Goal: Entertainment & Leisure: Browse casually

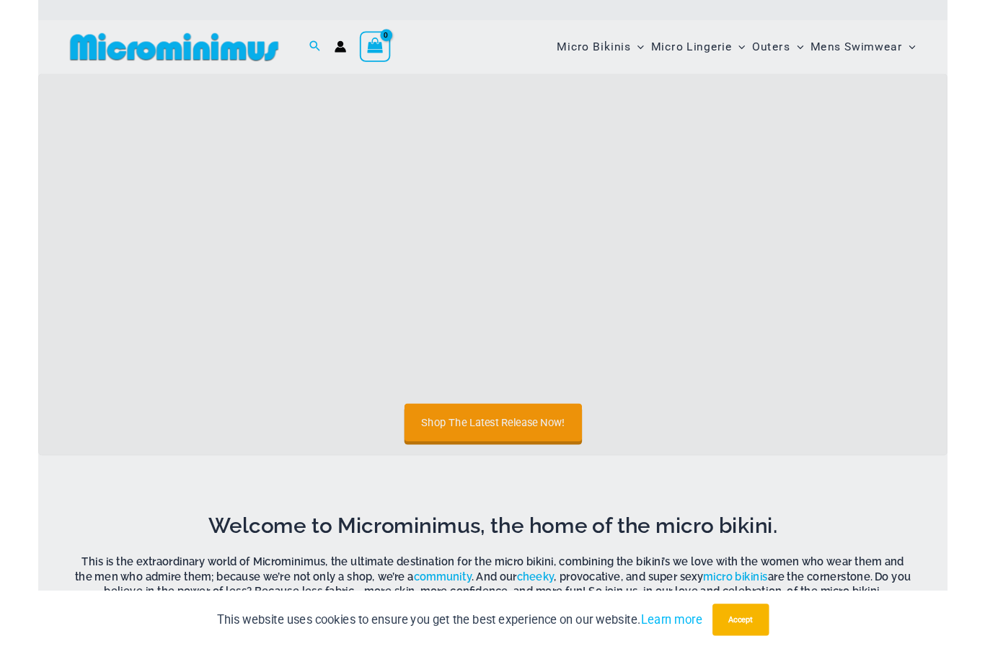
scroll to position [89, 0]
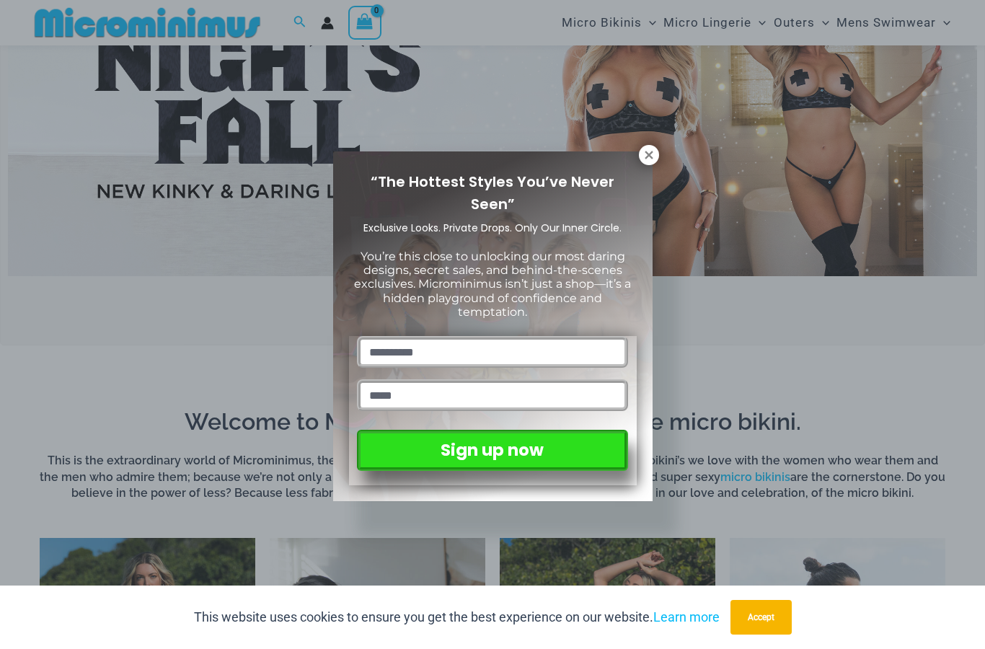
click at [647, 156] on icon at bounding box center [649, 155] width 8 height 8
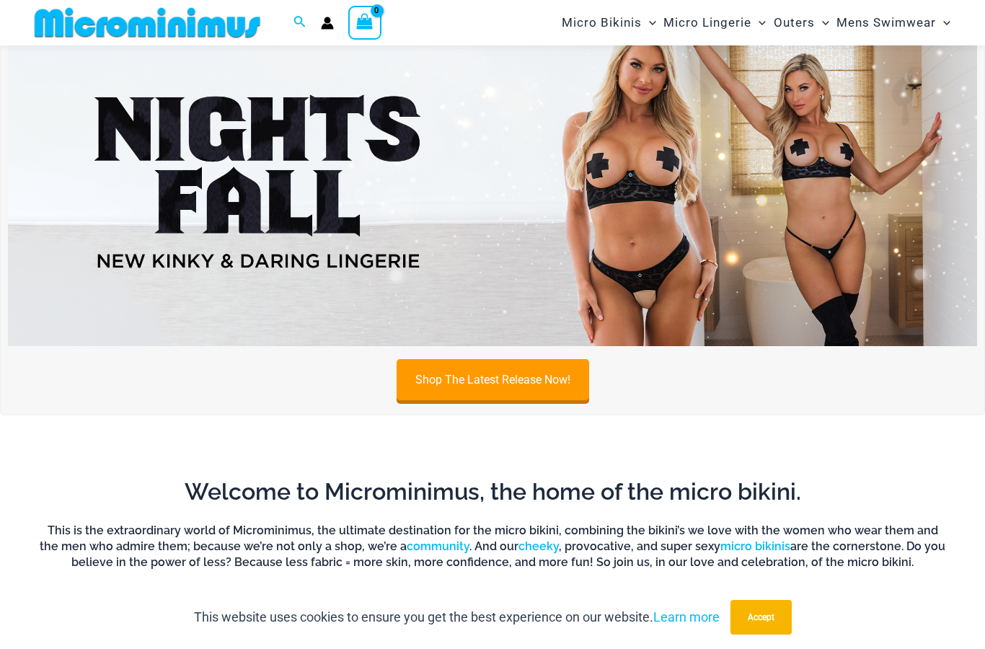
scroll to position [88, 0]
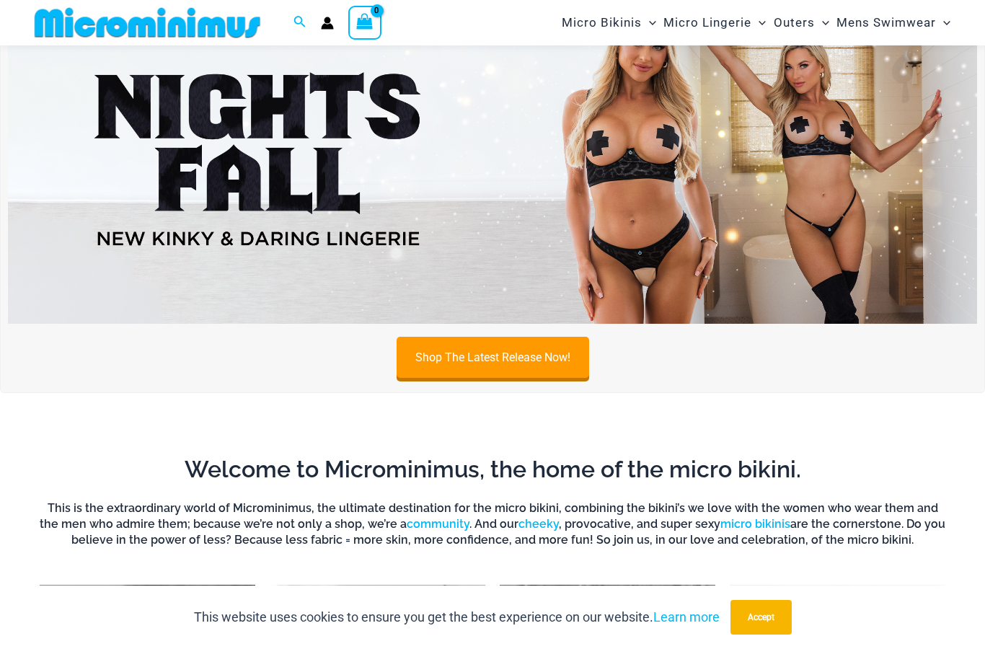
click at [641, 232] on img at bounding box center [492, 159] width 969 height 330
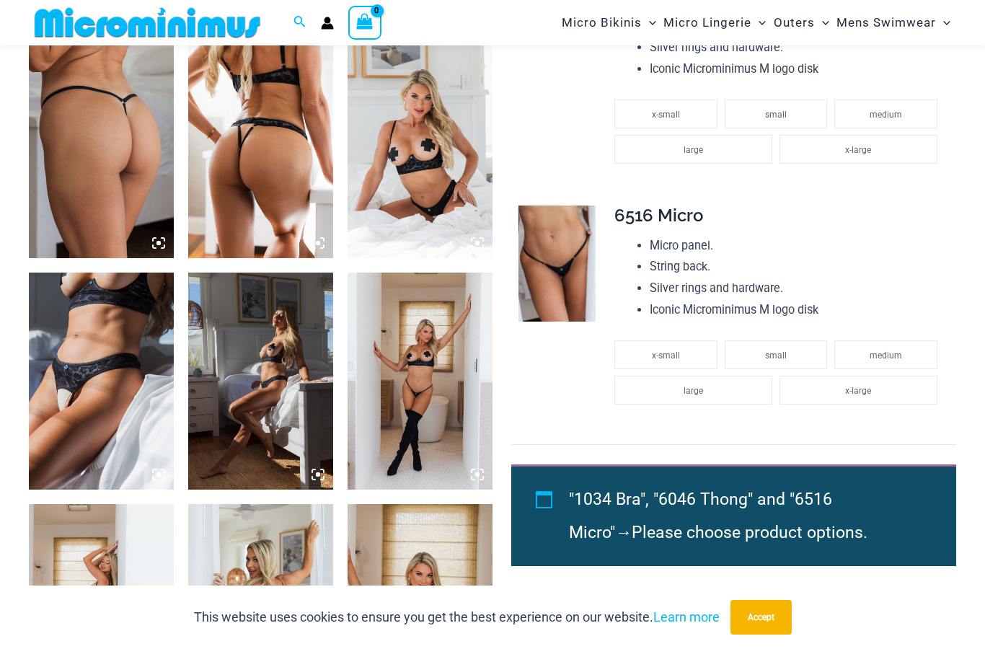
scroll to position [1059, 0]
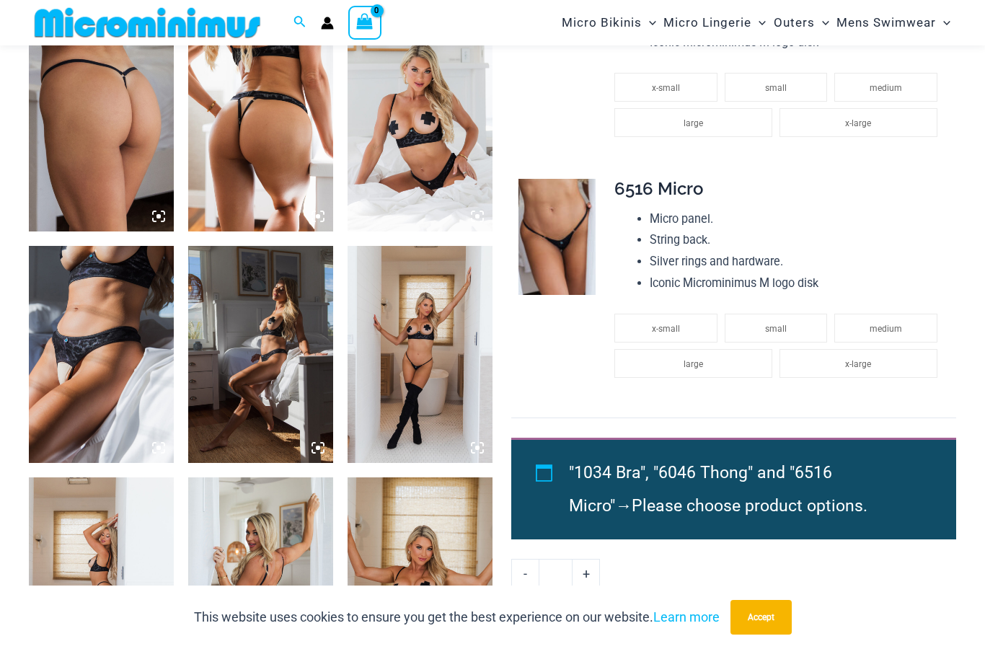
click at [109, 301] on img at bounding box center [101, 354] width 145 height 217
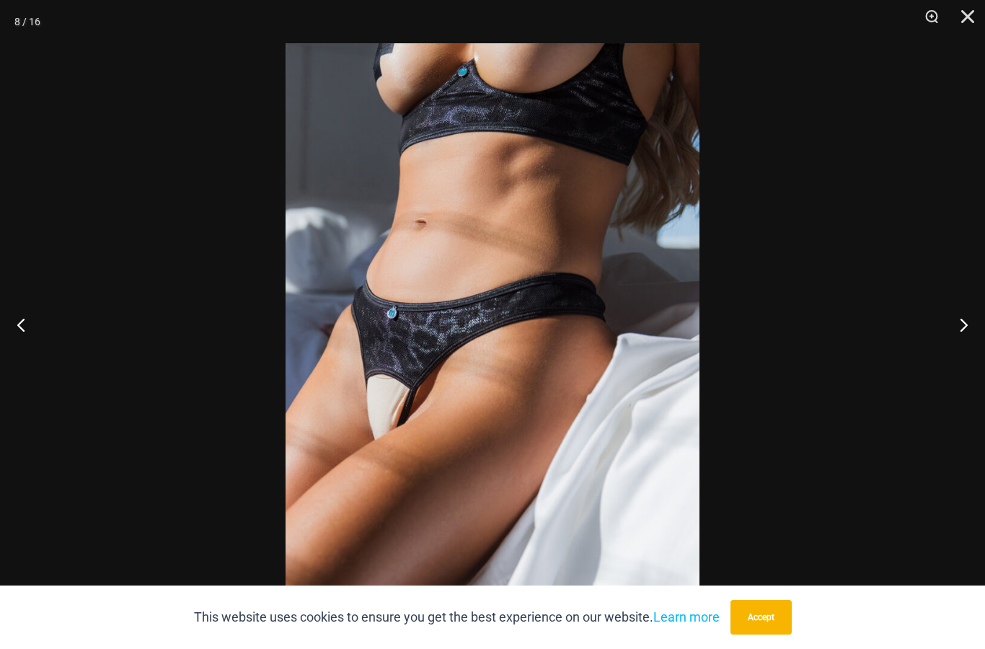
click at [873, 204] on div at bounding box center [492, 324] width 985 height 649
click at [962, 355] on div at bounding box center [492, 324] width 985 height 649
click at [962, 352] on button "Next" at bounding box center [958, 324] width 54 height 72
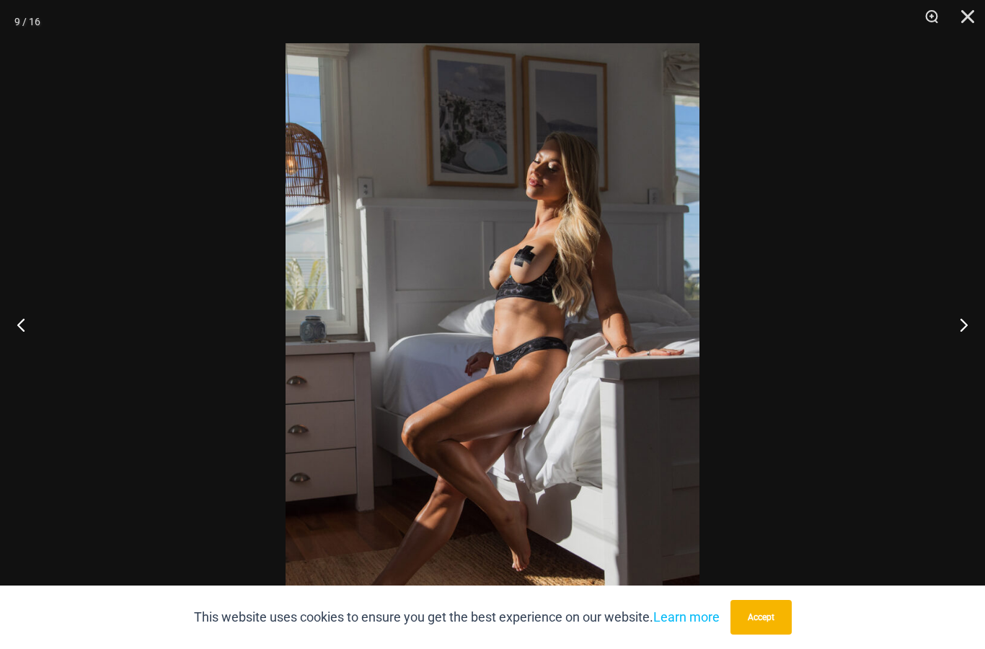
click at [955, 351] on button "Next" at bounding box center [958, 324] width 54 height 72
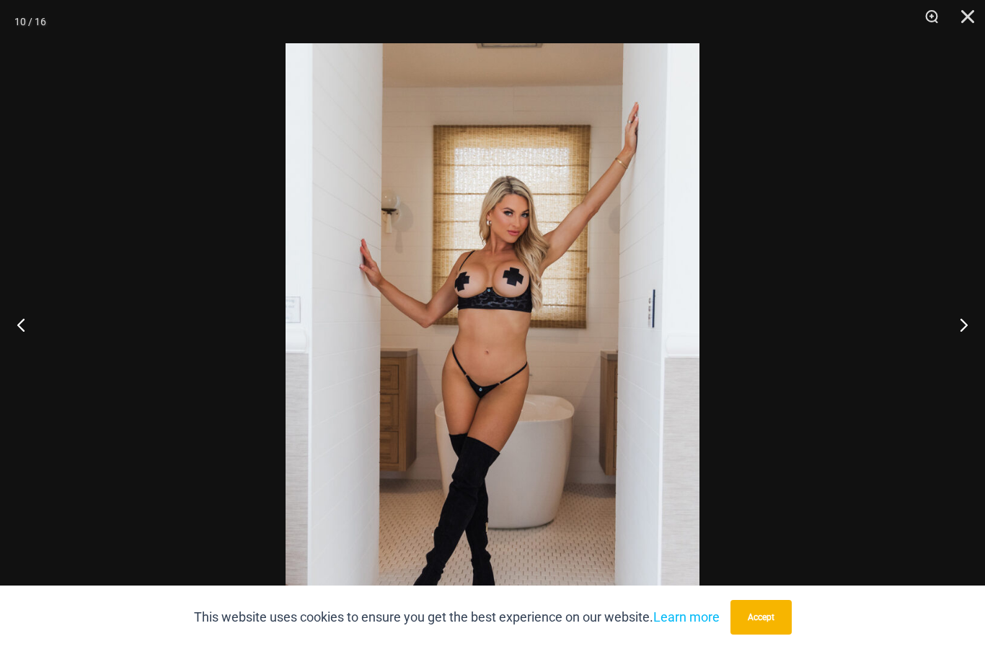
click at [956, 345] on button "Next" at bounding box center [958, 324] width 54 height 72
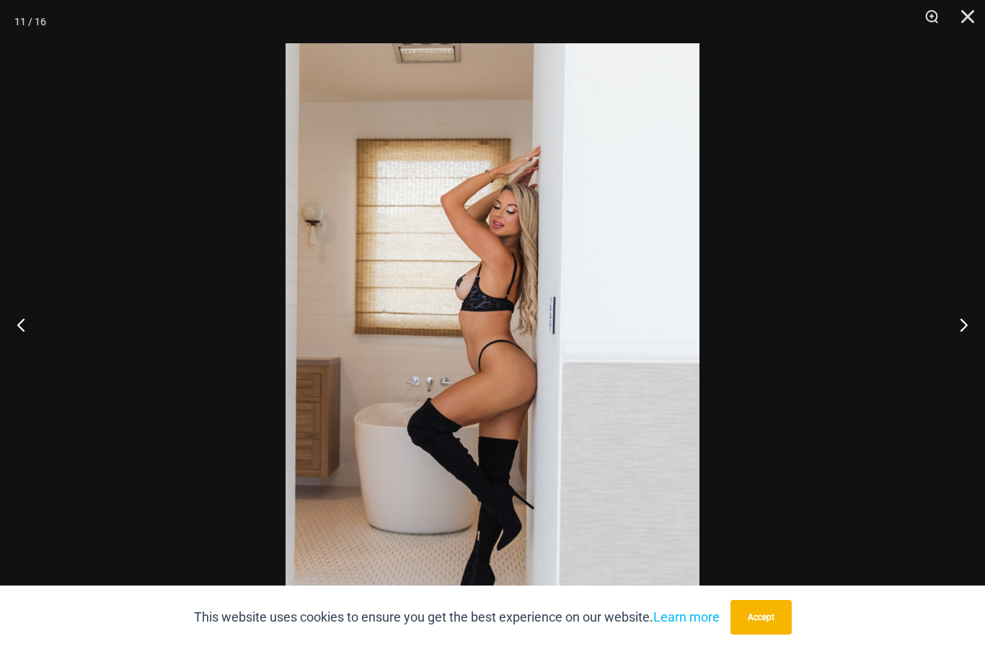
click at [956, 342] on button "Next" at bounding box center [958, 324] width 54 height 72
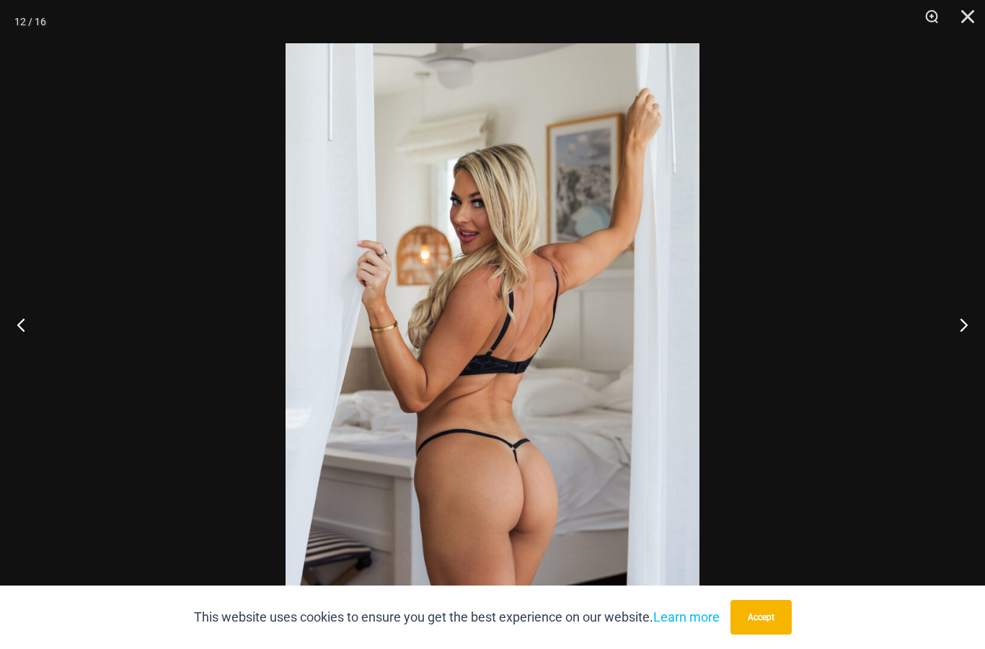
click at [950, 344] on button "Next" at bounding box center [958, 324] width 54 height 72
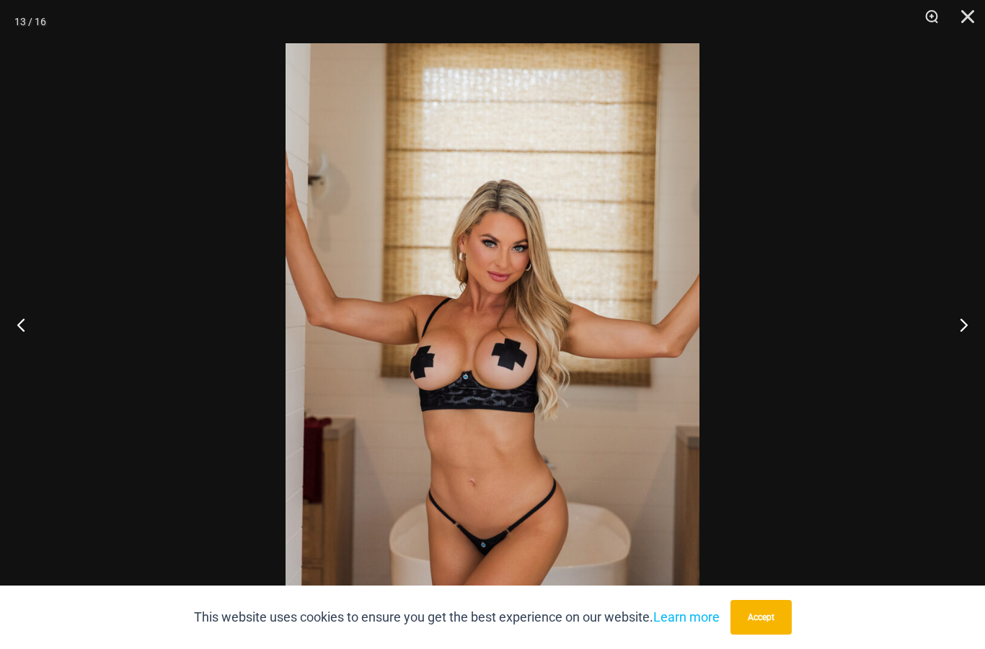
click at [948, 335] on button "Next" at bounding box center [958, 324] width 54 height 72
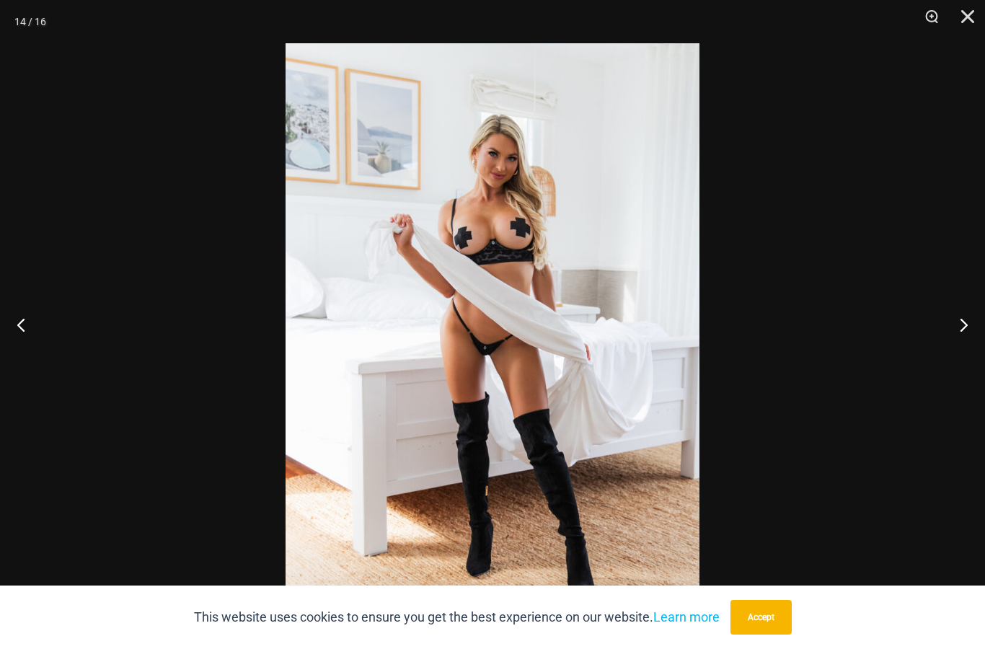
click at [946, 353] on button "Next" at bounding box center [958, 324] width 54 height 72
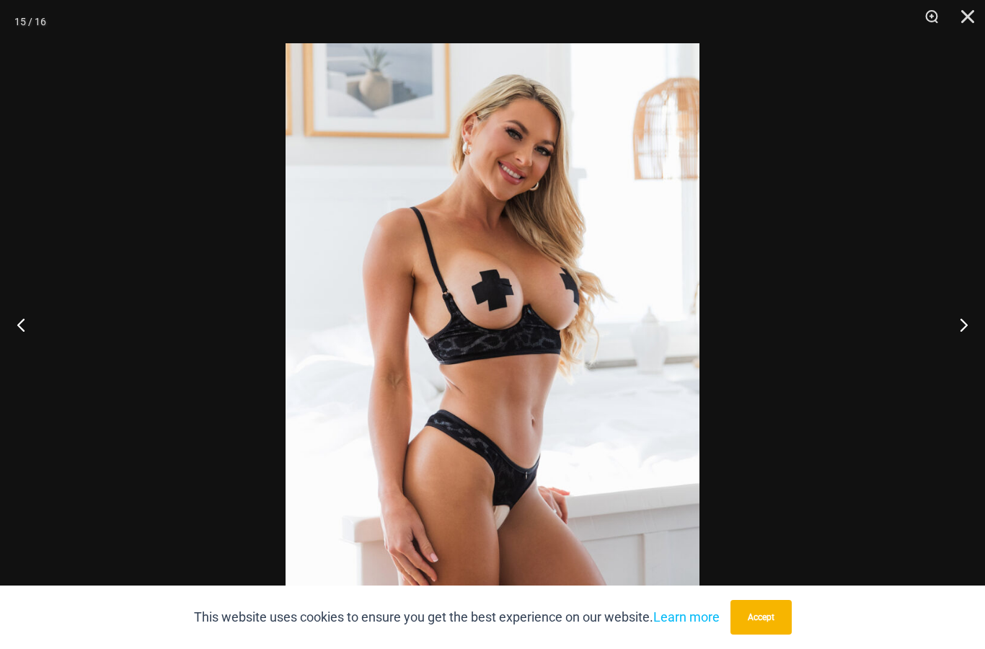
click at [949, 350] on button "Next" at bounding box center [958, 324] width 54 height 72
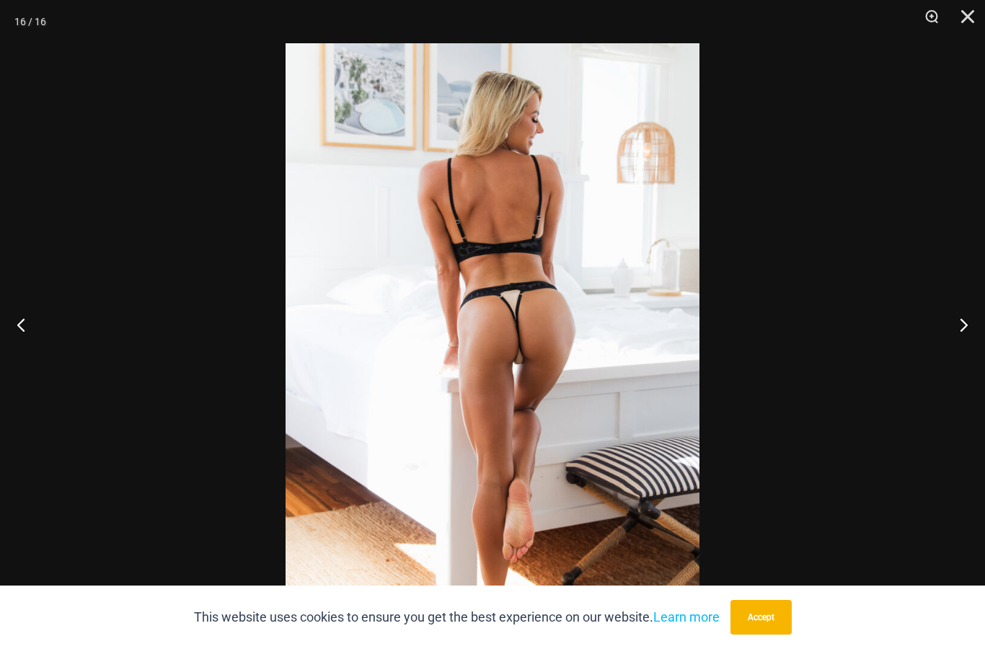
click at [967, 20] on button "Close" at bounding box center [963, 21] width 36 height 43
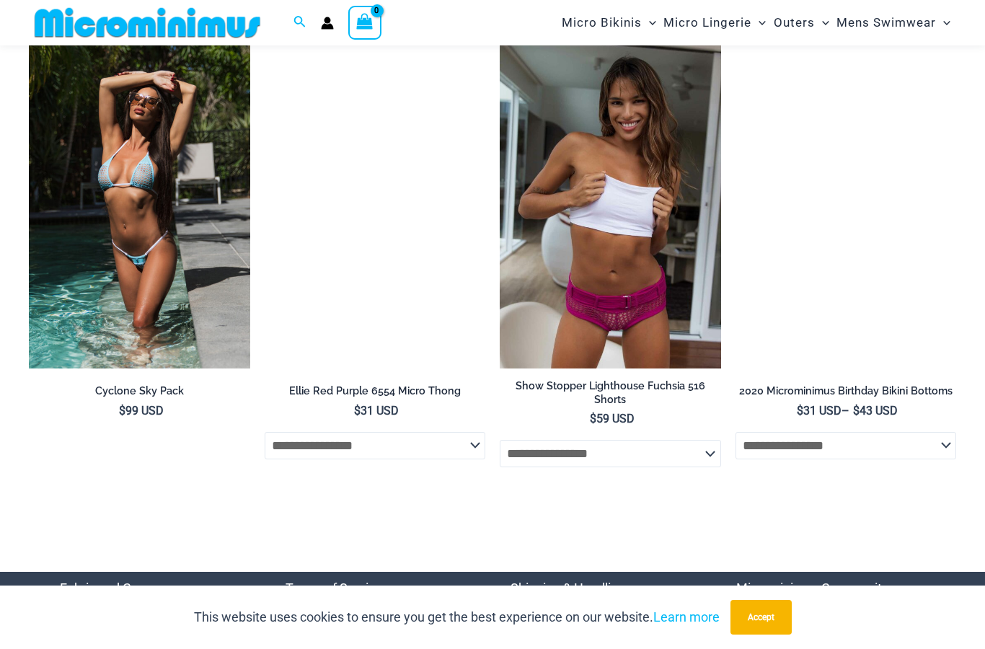
scroll to position [4301, 0]
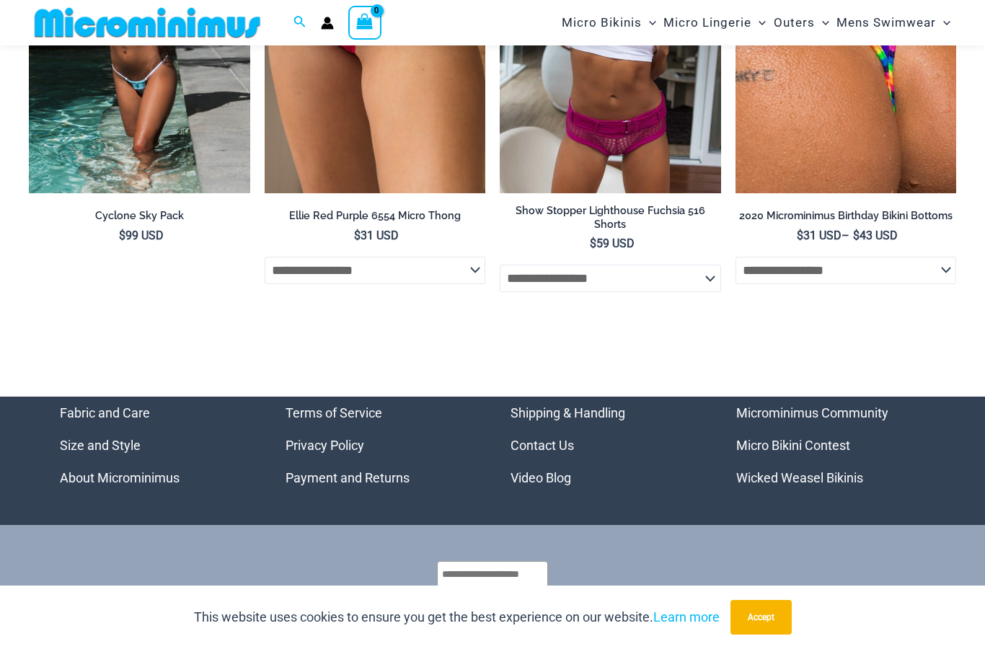
click at [565, 438] on link "Contact Us" at bounding box center [542, 445] width 63 height 15
click at [557, 470] on link "Video Blog" at bounding box center [541, 477] width 61 height 15
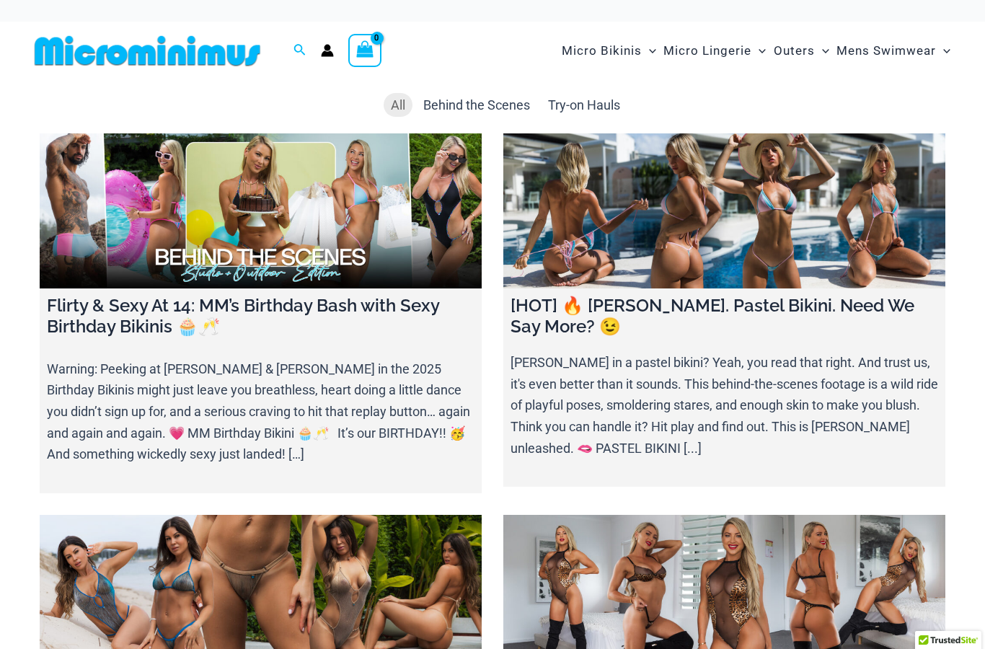
click at [687, 198] on link at bounding box center [724, 210] width 442 height 155
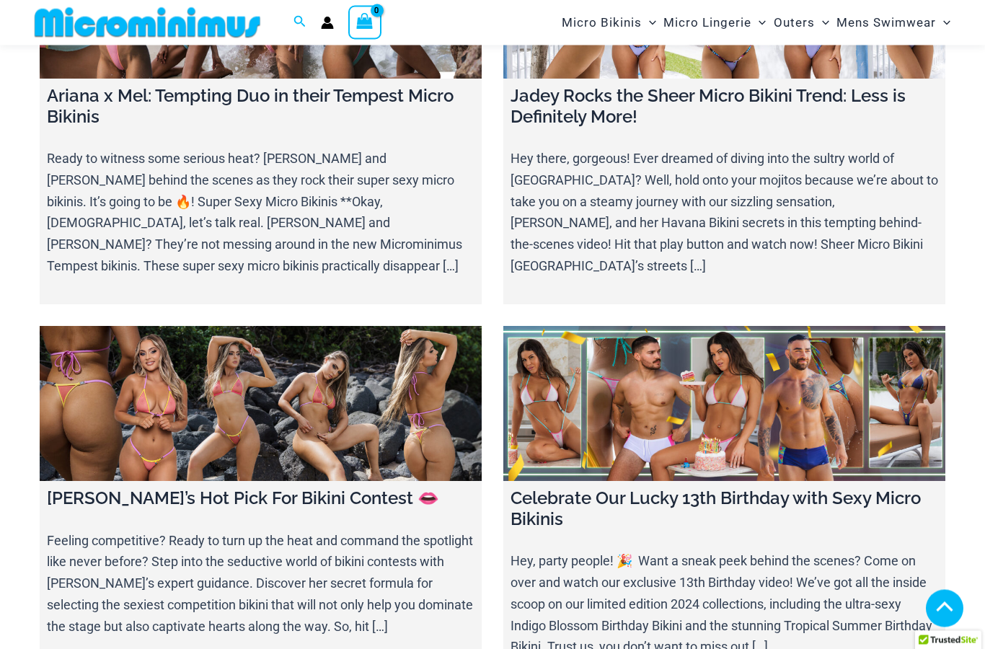
scroll to position [3664, 0]
click at [393, 326] on link at bounding box center [261, 403] width 442 height 155
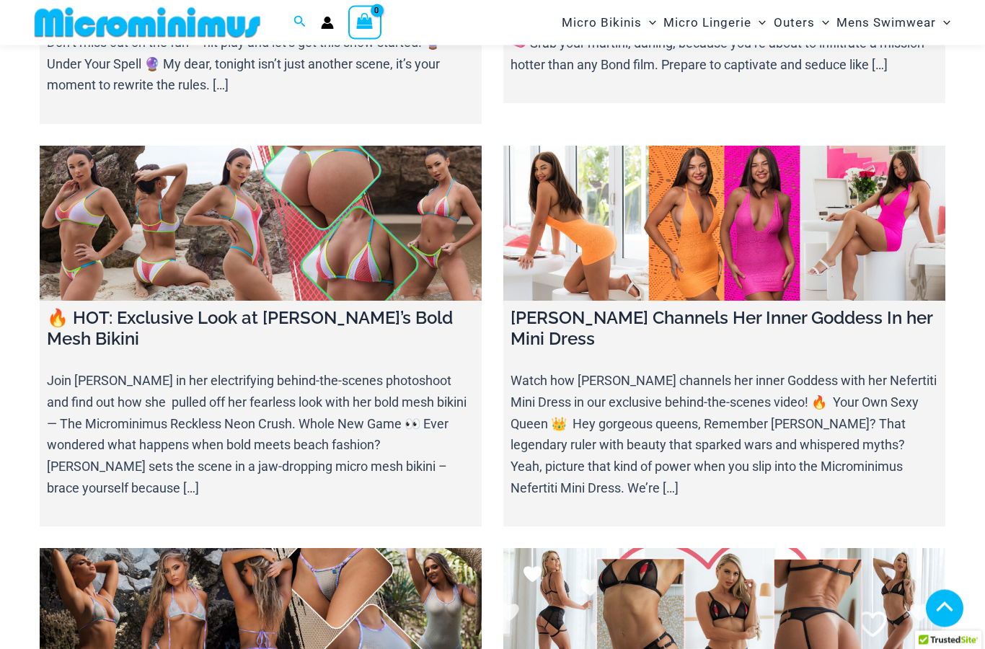
scroll to position [5003, 0]
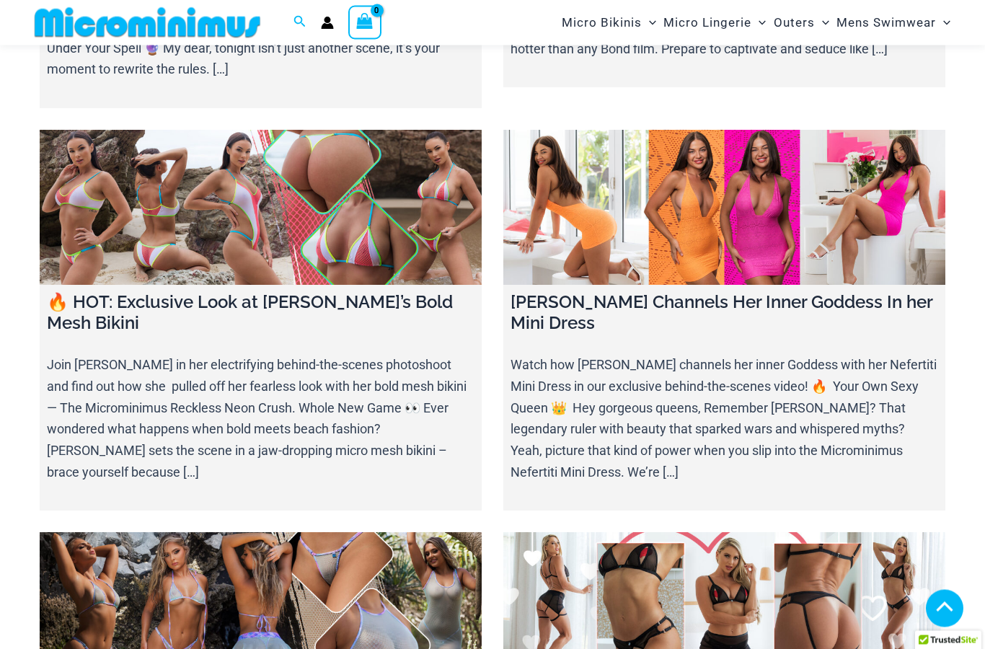
click at [164, 533] on link at bounding box center [261, 610] width 442 height 155
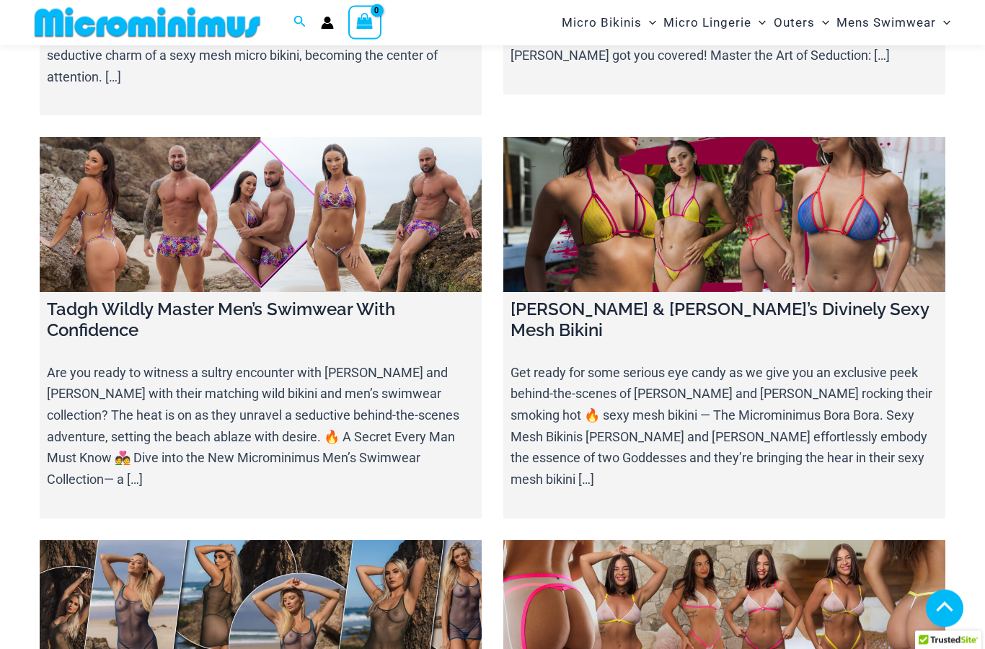
scroll to position [5802, 0]
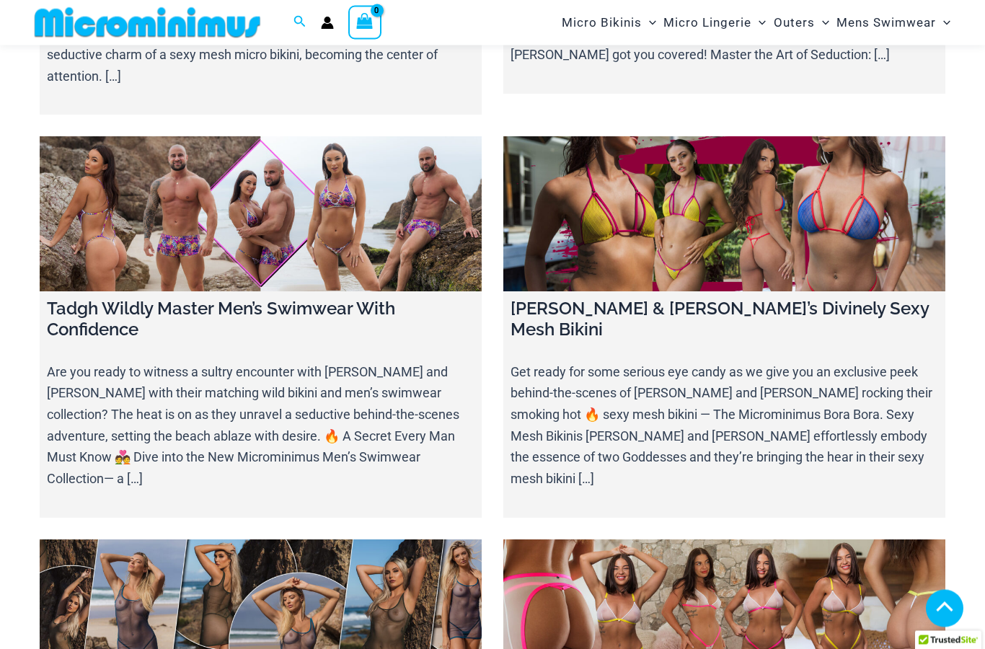
click at [178, 540] on link at bounding box center [261, 617] width 442 height 155
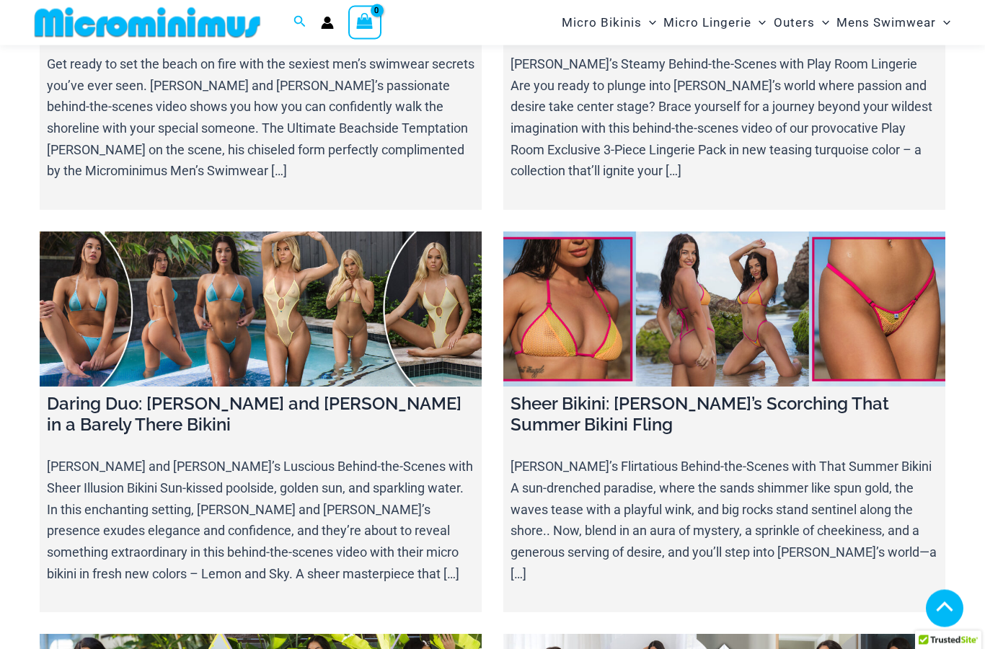
scroll to position [9783, 0]
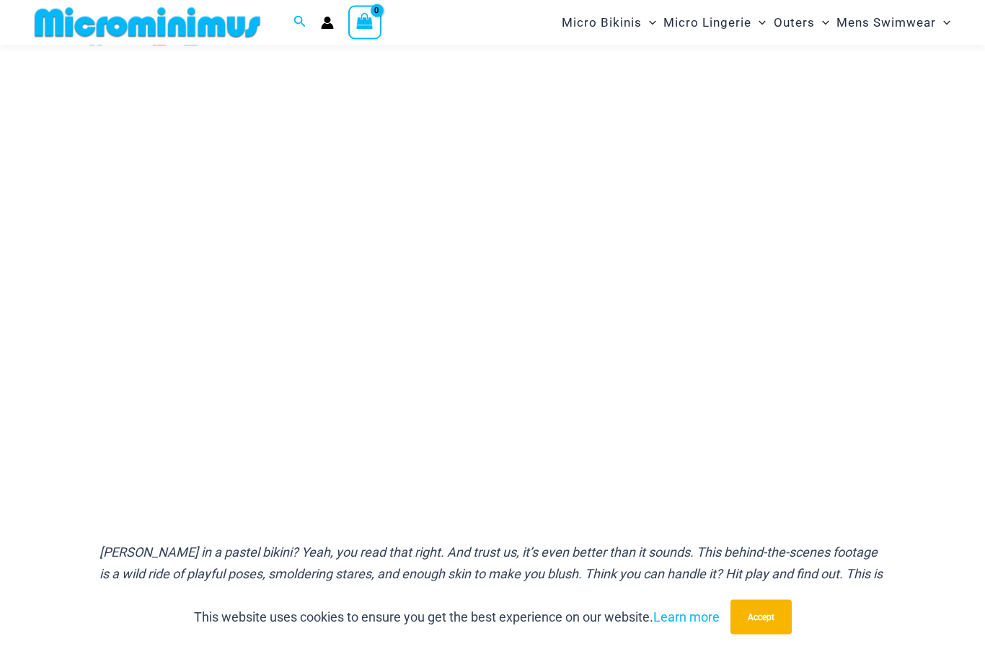
scroll to position [128, 0]
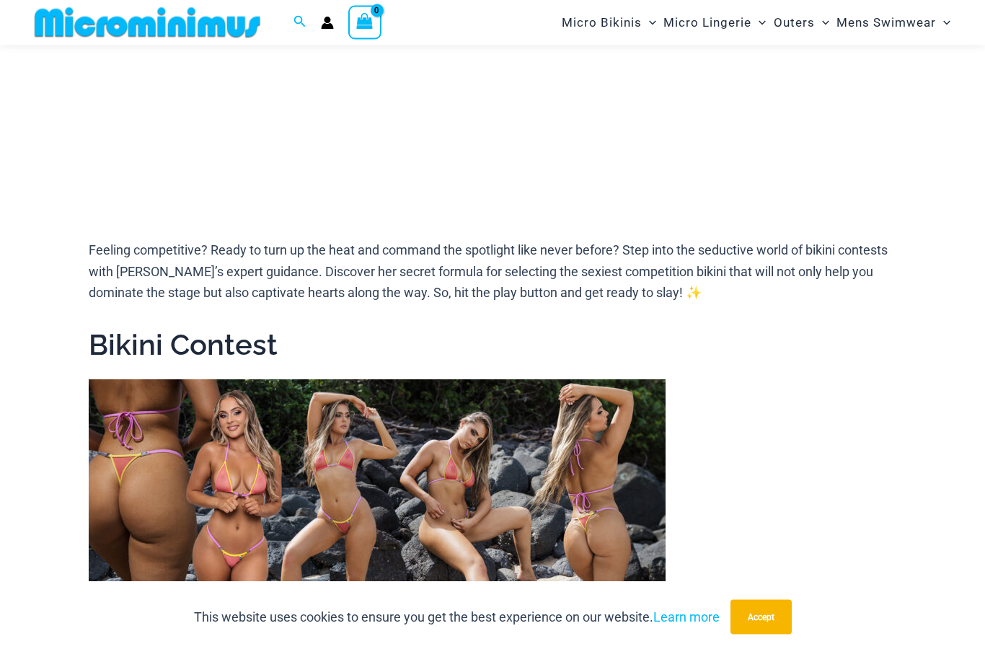
scroll to position [397, 0]
